Goal: Transaction & Acquisition: Purchase product/service

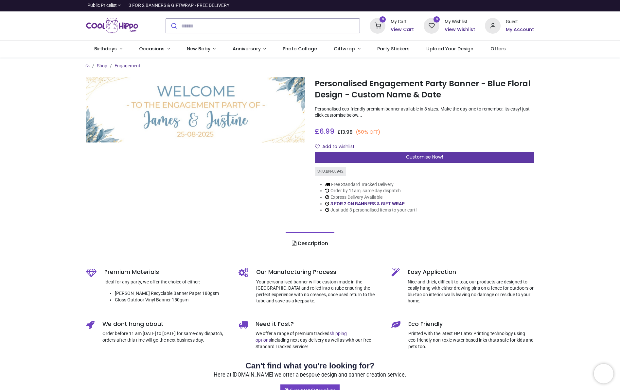
click at [408, 154] on span "Customise Now!" at bounding box center [424, 157] width 37 height 7
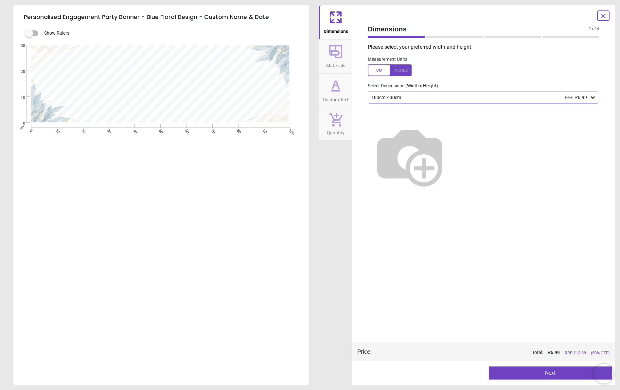
click at [451, 164] on img at bounding box center [410, 156] width 84 height 84
click at [451, 124] on img at bounding box center [410, 156] width 84 height 84
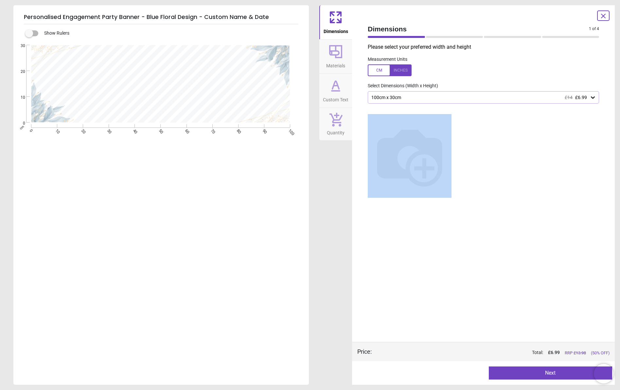
click at [451, 124] on img at bounding box center [410, 156] width 84 height 84
click at [575, 98] on span "£6.99" at bounding box center [581, 97] width 12 height 5
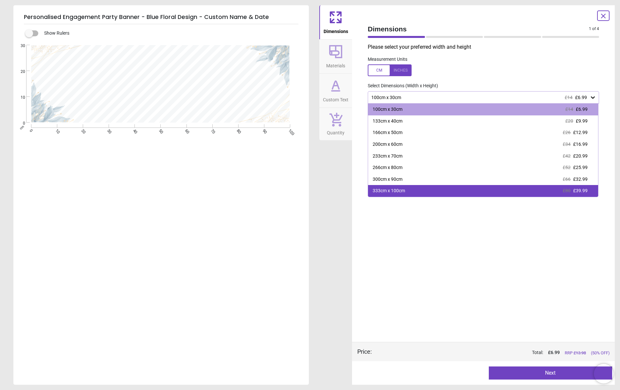
click at [545, 186] on div "333cm x 100cm £80 £39.99" at bounding box center [483, 191] width 230 height 12
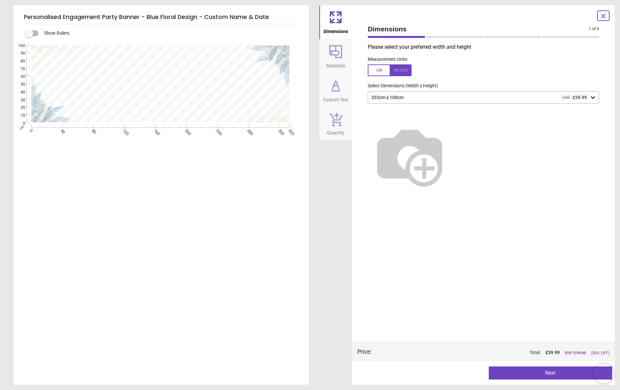
click at [417, 93] on div "333cm x 100cm £80 £39.99" at bounding box center [483, 97] width 231 height 12
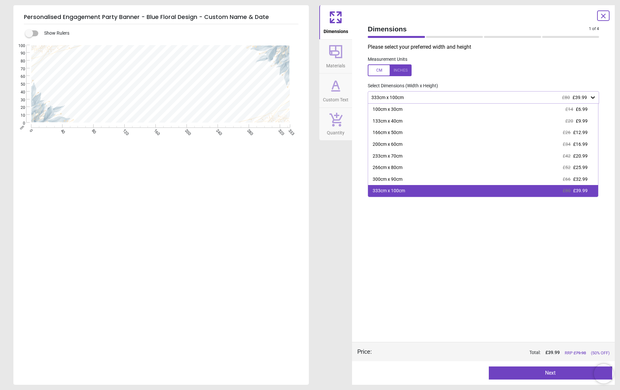
click at [409, 187] on div "333cm x 100cm £80 £39.99" at bounding box center [483, 191] width 230 height 12
